Goal: Check status: Check status

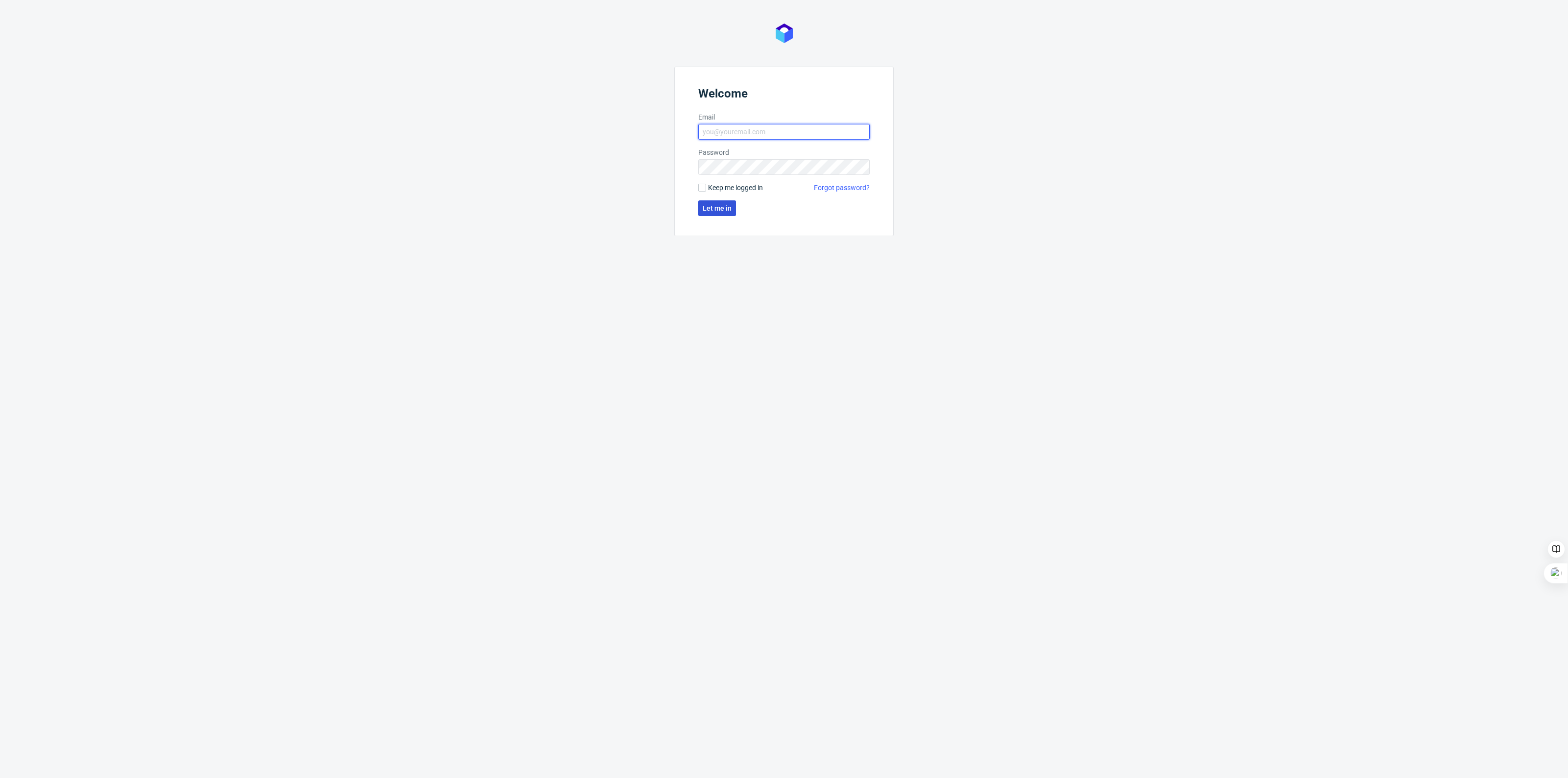
type input "[EMAIL_ADDRESS][PERSON_NAME][DOMAIN_NAME]"
click at [699, 203] on button "Let me in" at bounding box center [717, 208] width 38 height 16
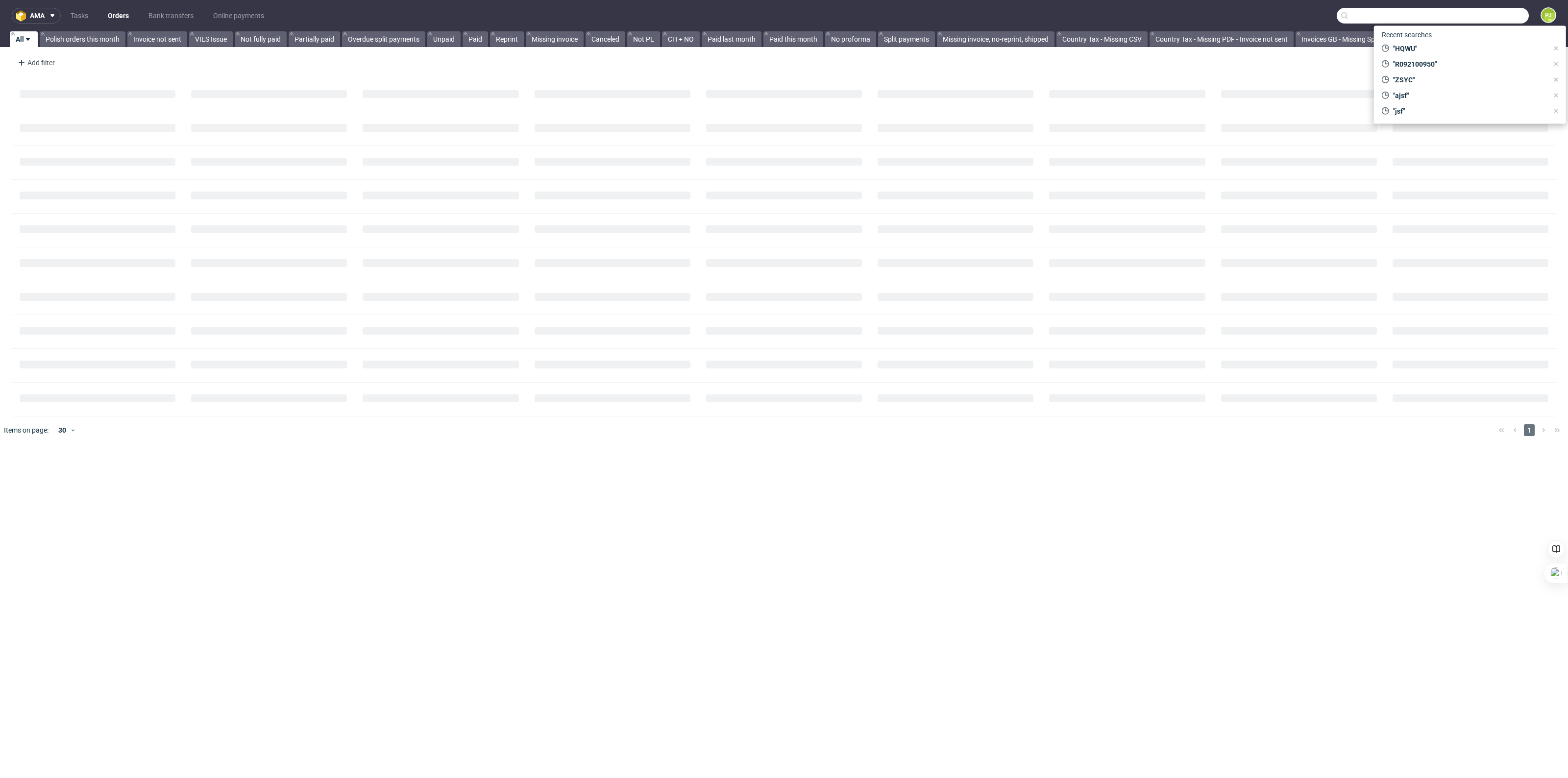
click at [1487, 17] on input "text" at bounding box center [1432, 16] width 192 height 16
paste input "R304090125"
type input "R304090125"
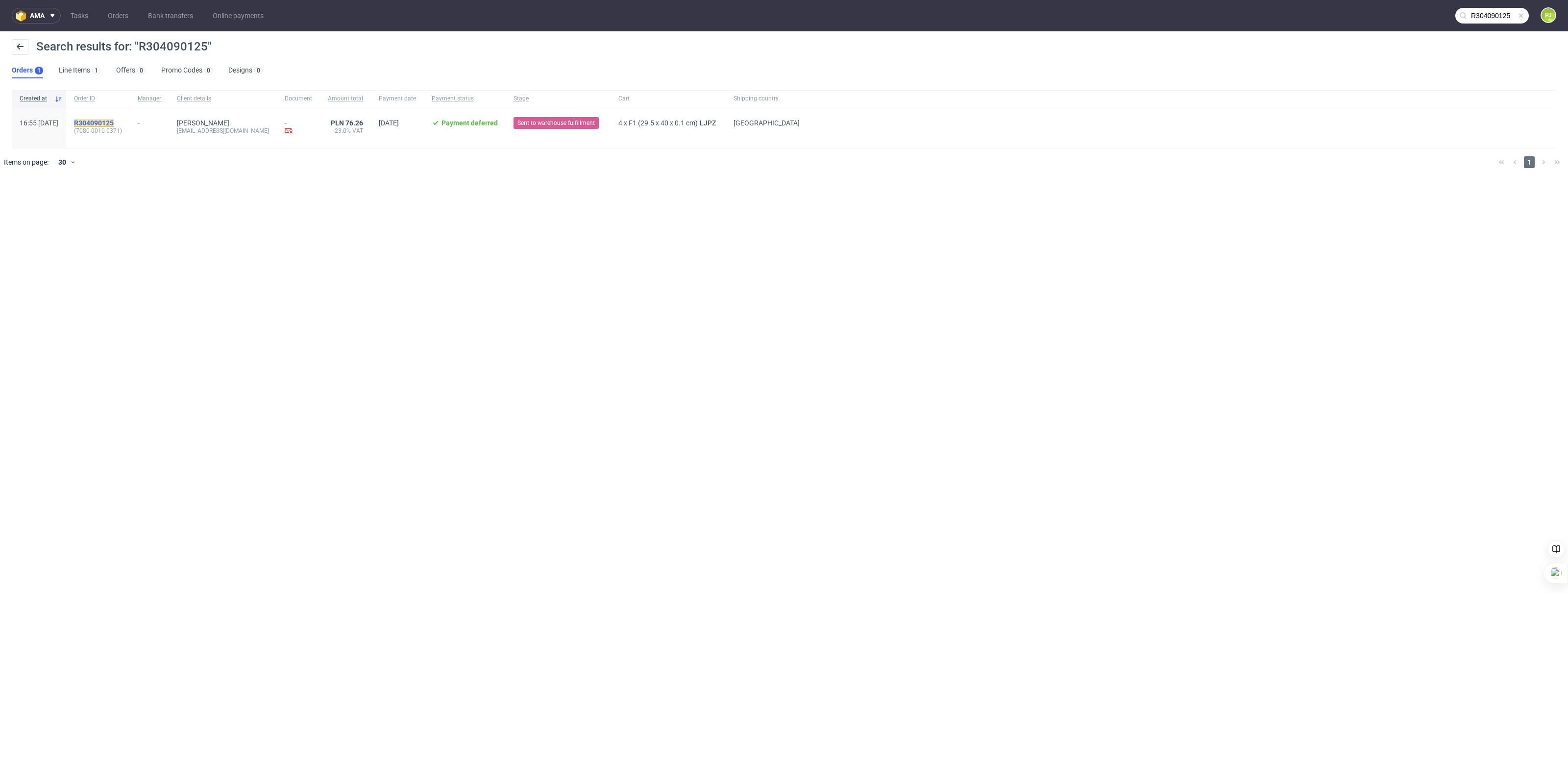
click at [113, 120] on mark "R304090125" at bounding box center [94, 123] width 39 height 8
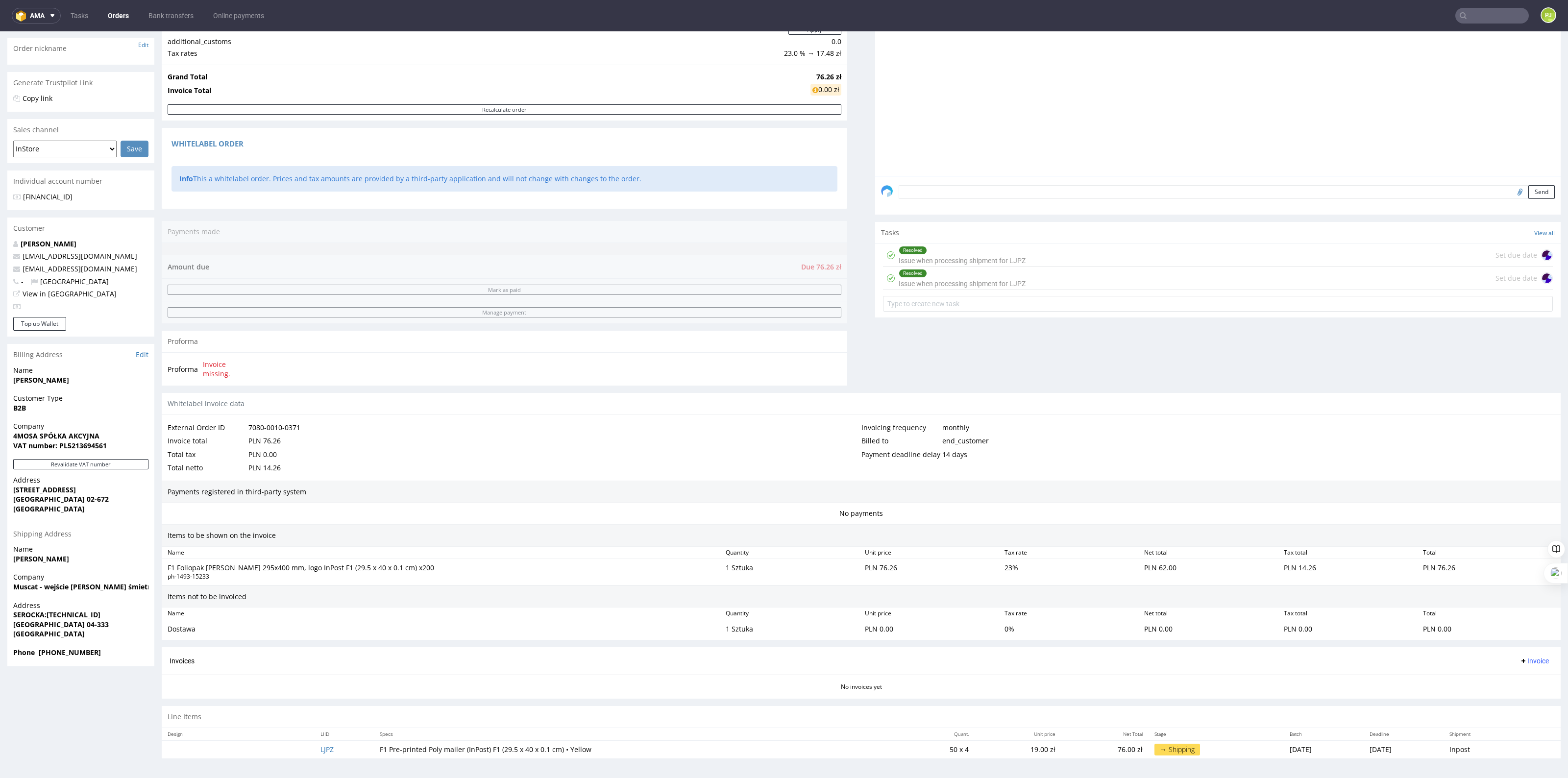
scroll to position [3, 0]
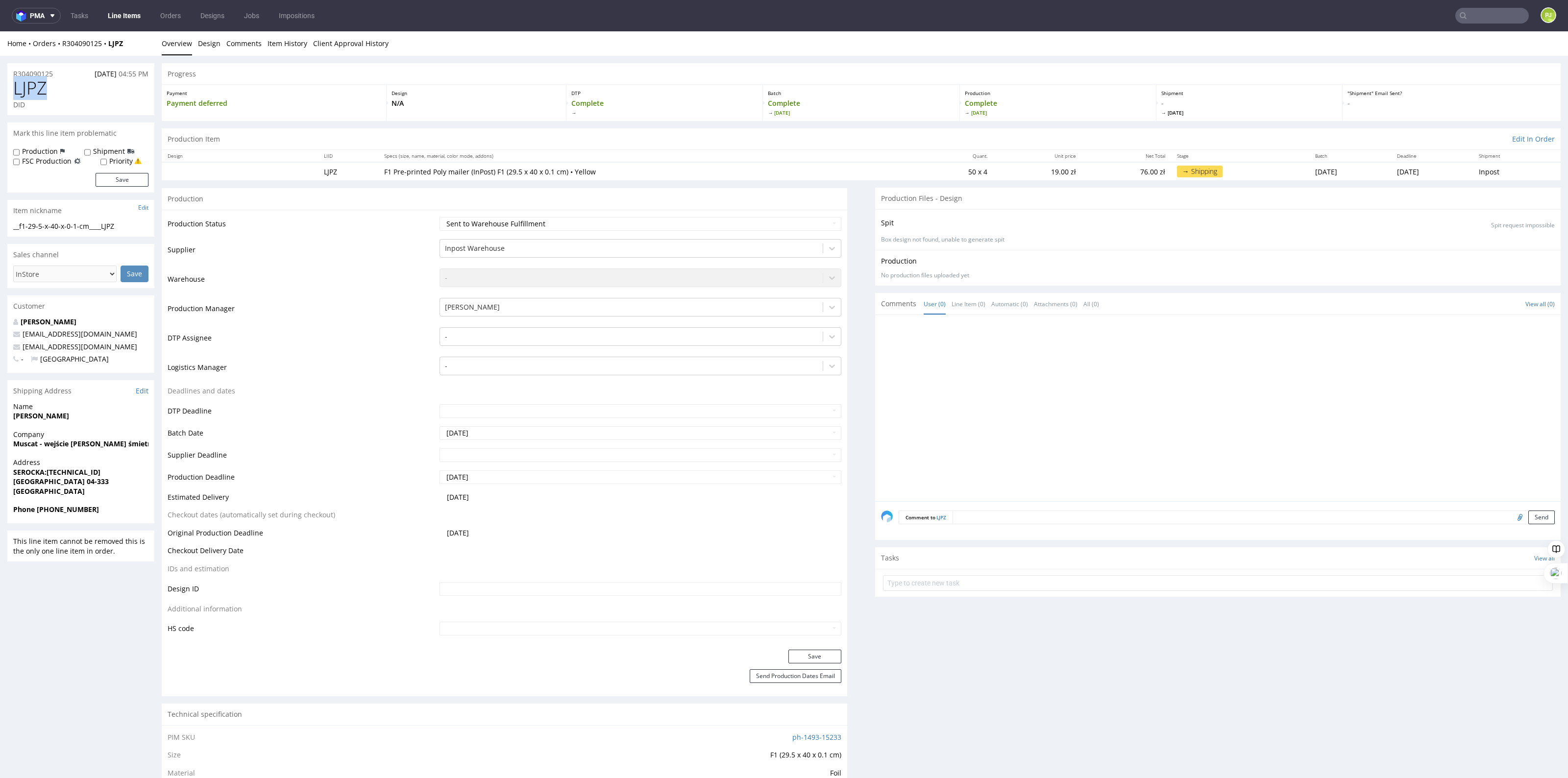
drag, startPoint x: 55, startPoint y: 87, endPoint x: 1, endPoint y: 90, distance: 54.1
copy span "LJPZ"
